Goal: Task Accomplishment & Management: Complete application form

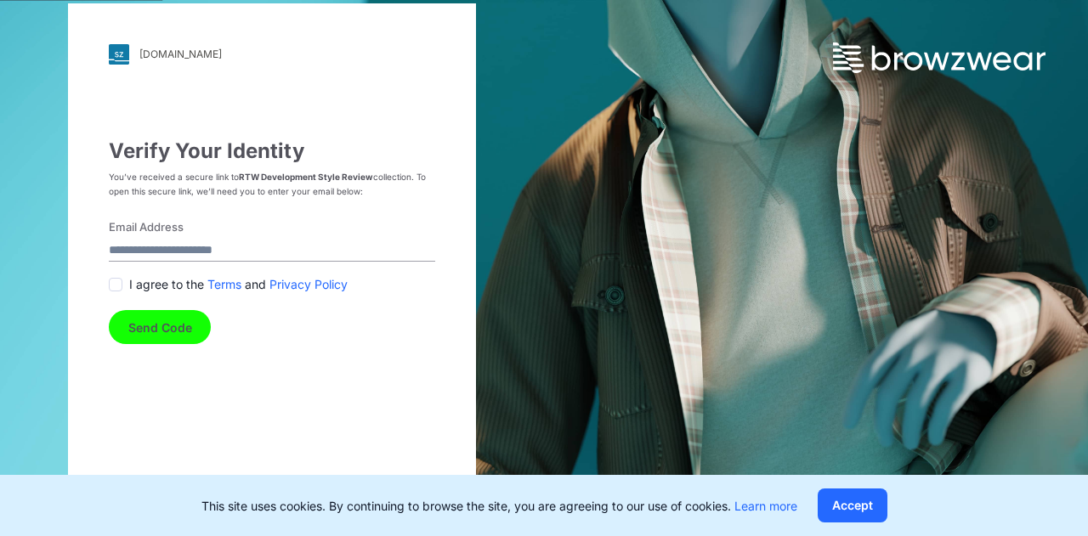
click at [184, 252] on input "Email Address" at bounding box center [272, 250] width 326 height 23
click at [258, 253] on input "Email Address" at bounding box center [272, 250] width 326 height 23
click at [116, 286] on span at bounding box center [116, 285] width 14 height 14
click at [165, 246] on input "Email Address" at bounding box center [272, 250] width 326 height 23
type input "*"
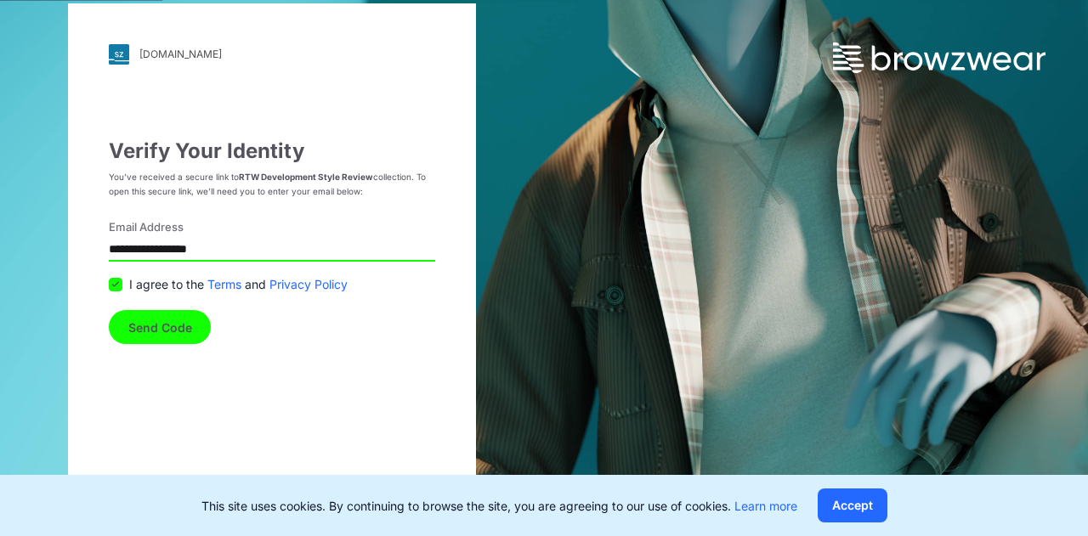
drag, startPoint x: 272, startPoint y: 240, endPoint x: 0, endPoint y: 218, distance: 272.8
click at [0, 218] on div "**********" at bounding box center [272, 268] width 544 height 536
type input "**********"
click at [168, 334] on button "Send Code" at bounding box center [160, 327] width 102 height 34
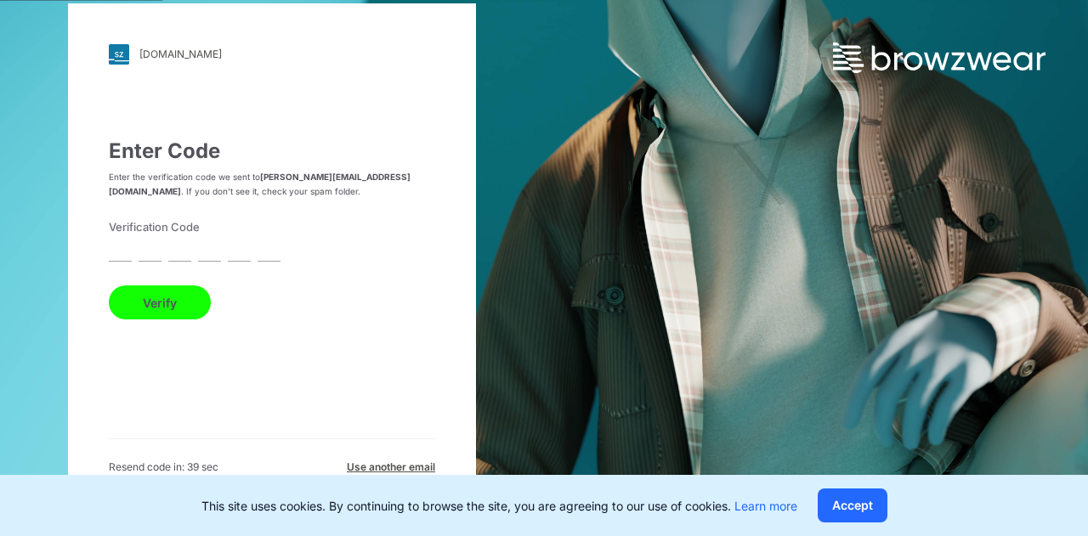
click at [122, 254] on input "text" at bounding box center [120, 250] width 23 height 23
paste input "*"
type input "*"
click at [144, 262] on input "text" at bounding box center [150, 250] width 23 height 23
type input "*"
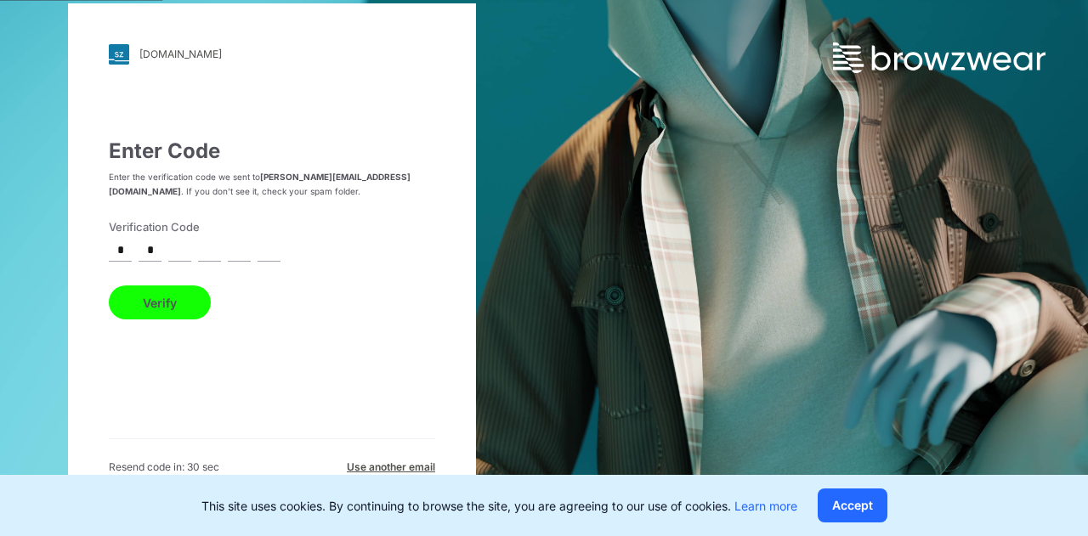
type input "*"
click at [144, 306] on button "Verify" at bounding box center [160, 303] width 102 height 34
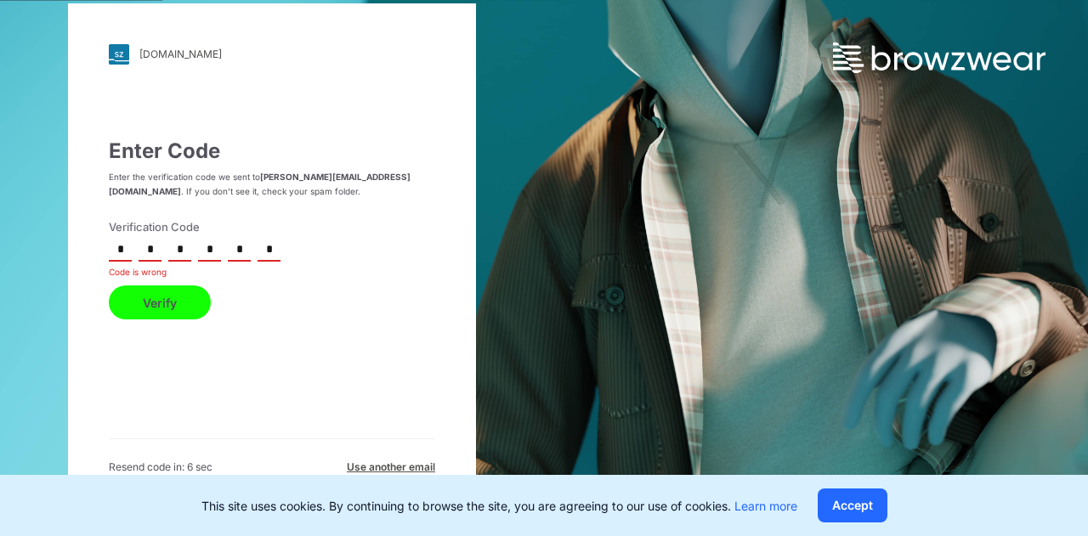
click at [190, 246] on input "*" at bounding box center [179, 250] width 23 height 23
click at [158, 301] on button "Verify" at bounding box center [160, 303] width 102 height 34
